Goal: Task Accomplishment & Management: Use online tool/utility

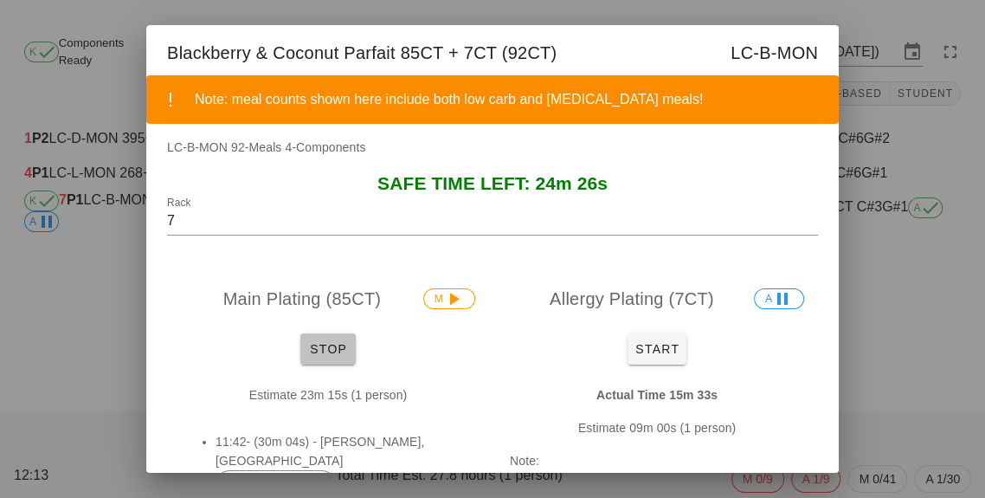
click at [349, 362] on button "Stop" at bounding box center [327, 348] width 55 height 31
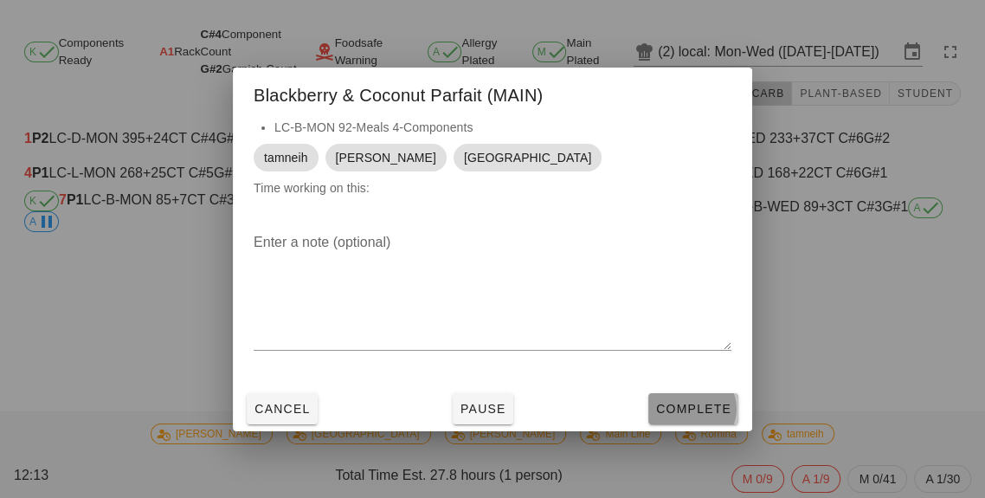
click at [703, 420] on button "Complete" at bounding box center [693, 408] width 90 height 31
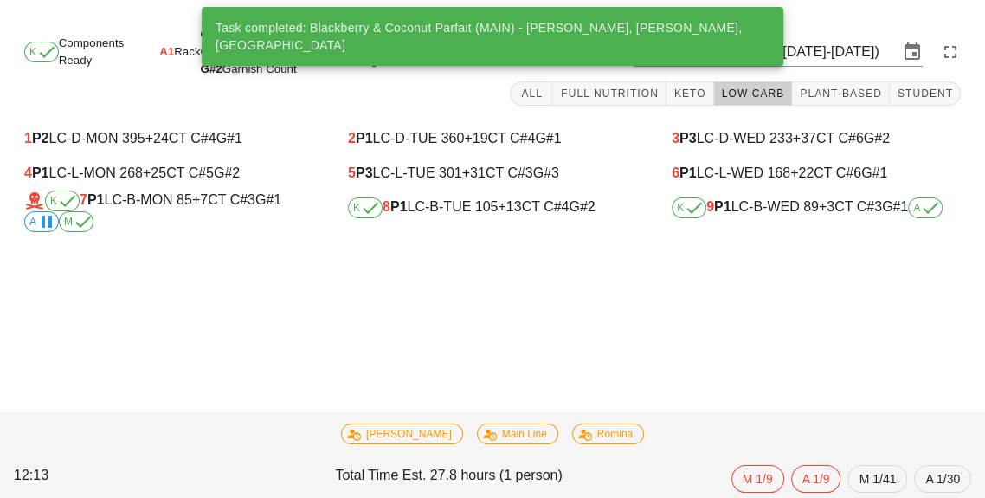
click at [755, 235] on div "3 P3 LC-D-WED 233 +37 CT C#6 G#2 6 P1 LC-L-WED 168 +22 CT C#6 G#1 K 9 P1 LC-B-W…" at bounding box center [817, 177] width 324 height 132
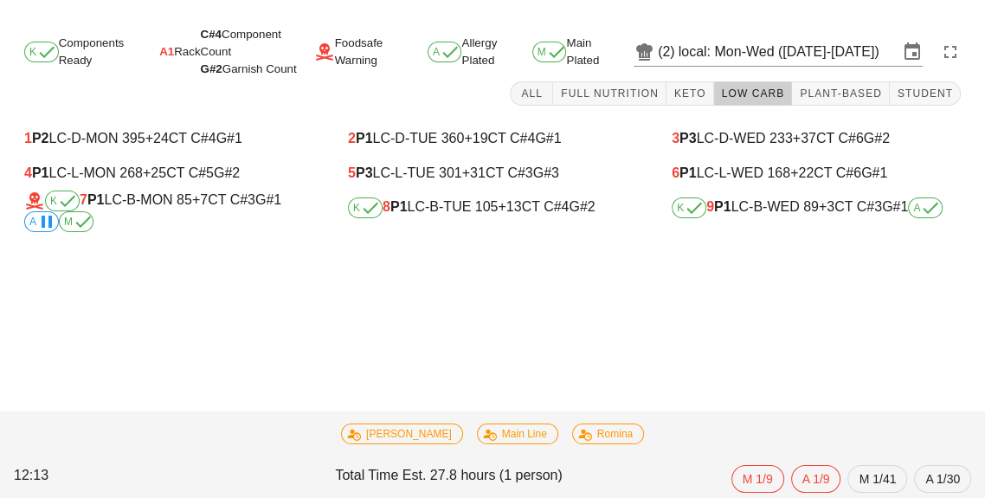
click at [929, 208] on icon at bounding box center [930, 207] width 21 height 21
type input "9"
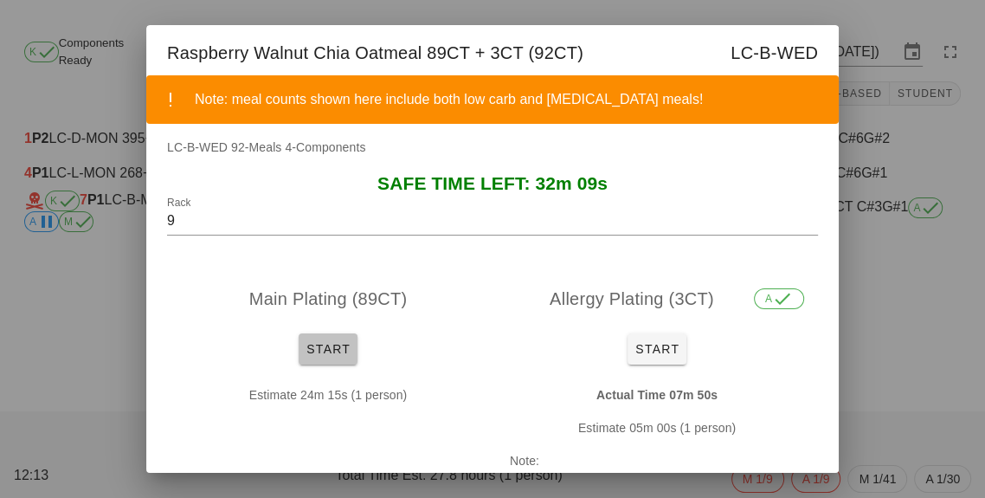
click at [327, 364] on button "Start" at bounding box center [328, 348] width 59 height 31
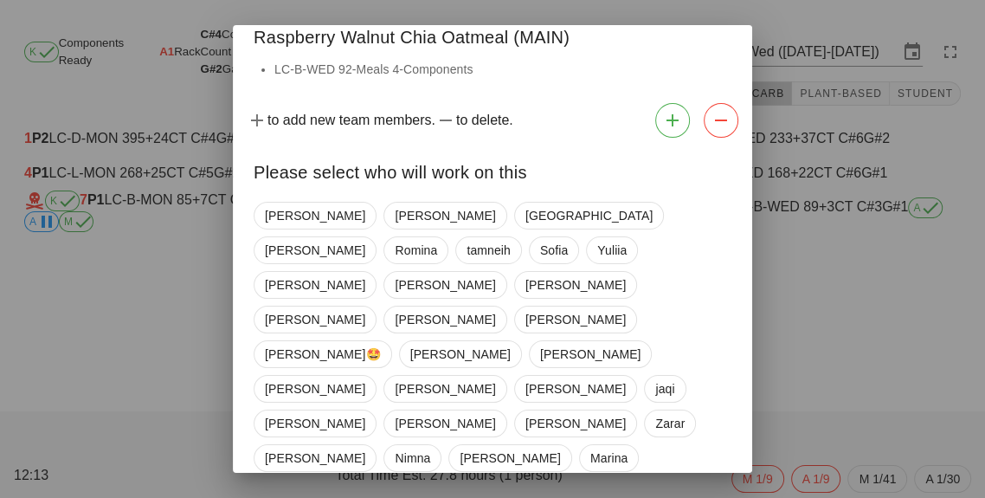
scroll to position [83, 0]
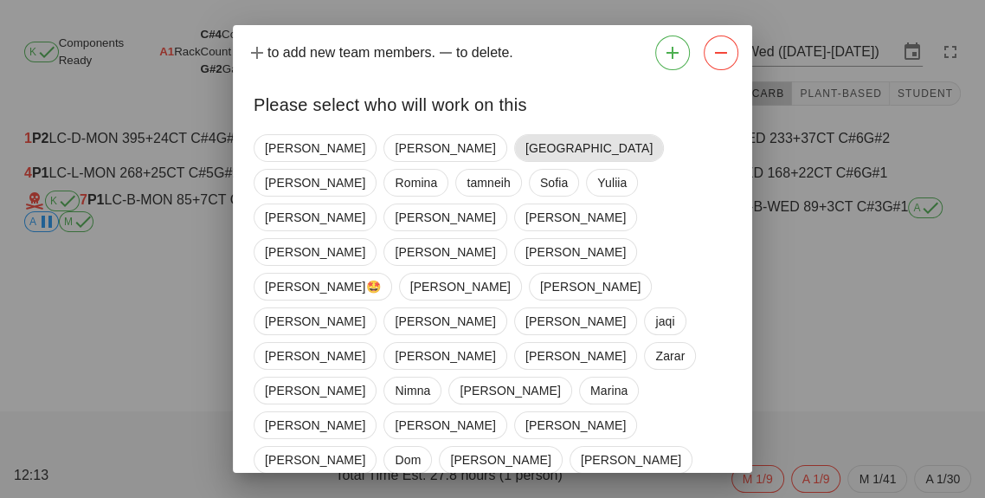
click at [526, 145] on span "[GEOGRAPHIC_DATA]" at bounding box center [589, 148] width 127 height 26
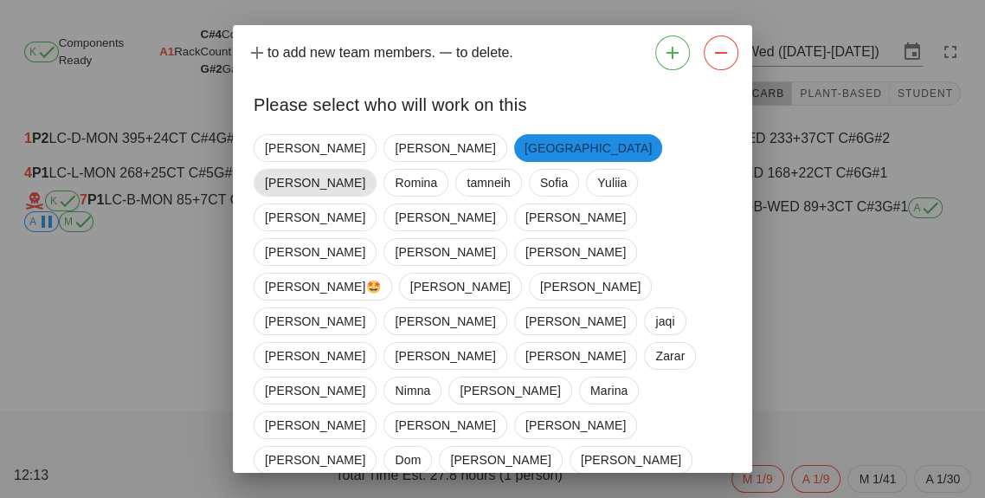
click at [377, 169] on span "[PERSON_NAME]" at bounding box center [315, 183] width 123 height 28
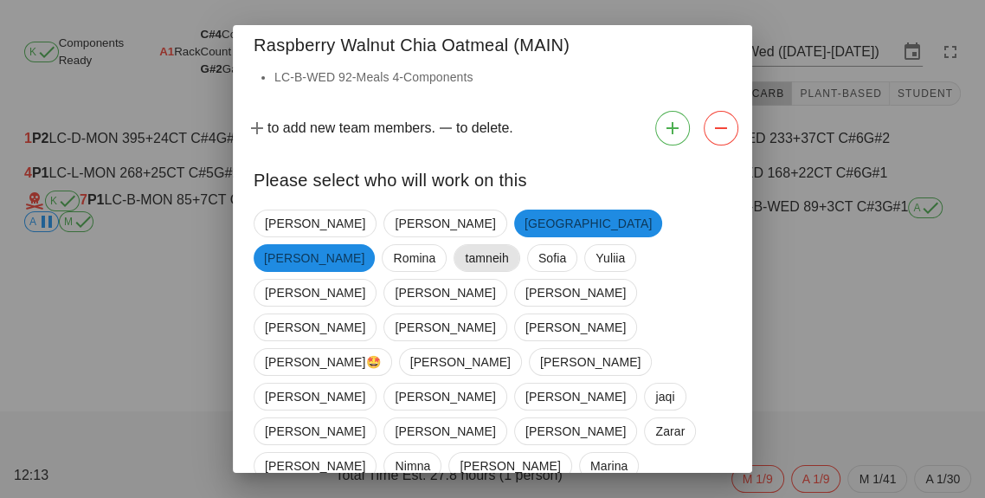
click at [520, 244] on span "tamneih" at bounding box center [487, 258] width 67 height 28
